Goal: Navigation & Orientation: Find specific page/section

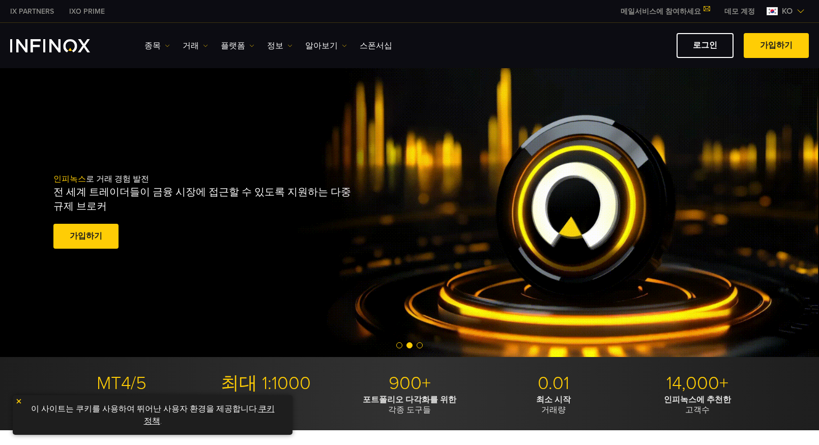
click at [32, 164] on div "인피녹스 로 거래 경험 발전 전 세계 트레이더들이 금융 시장에 접근할 수 있도록 지원하는 다중 규제 브로커 가입하기 훌륭해요. - 515개 리…" at bounding box center [409, 212] width 819 height 289
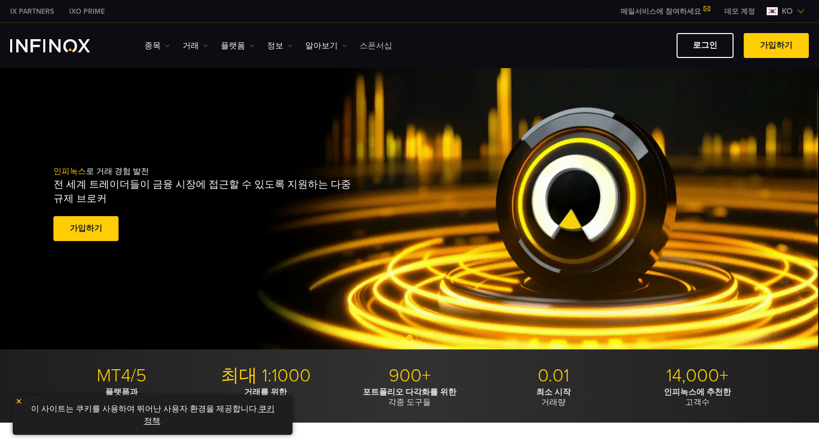
click at [366, 44] on link "스폰서십" at bounding box center [376, 46] width 33 height 12
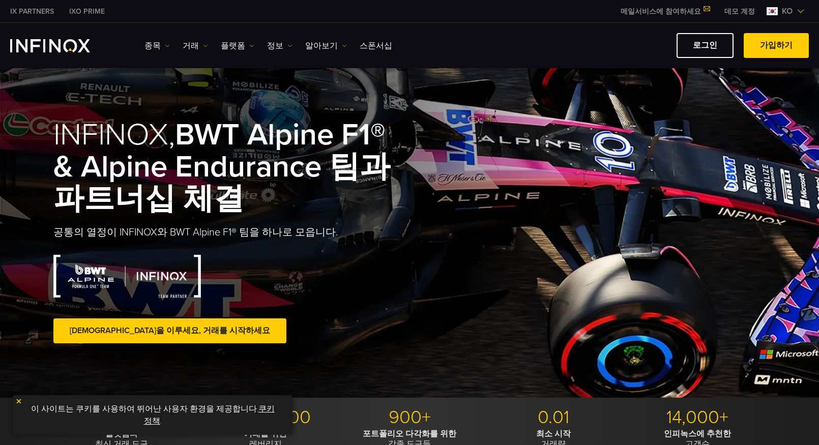
click at [47, 40] on img "INFINOX Logo" at bounding box center [50, 45] width 80 height 13
